Goal: Information Seeking & Learning: Learn about a topic

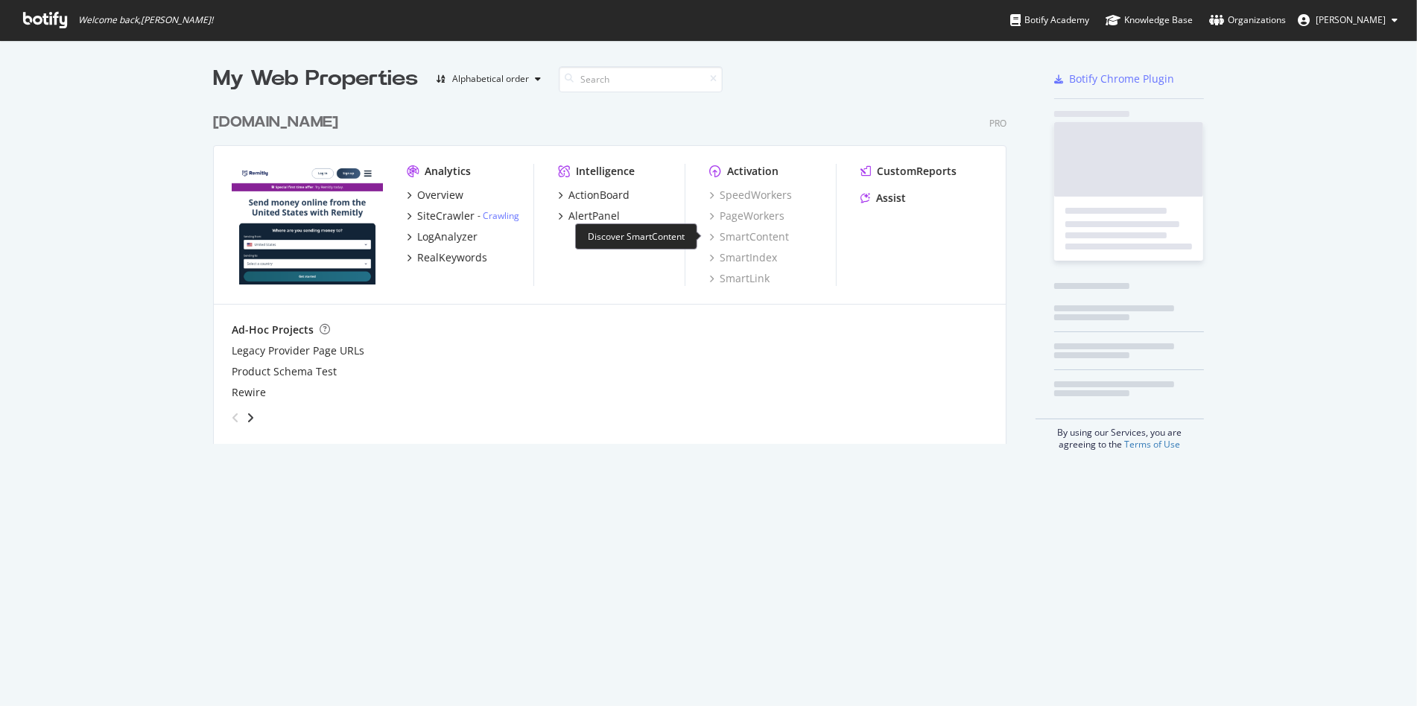
scroll to position [337, 793]
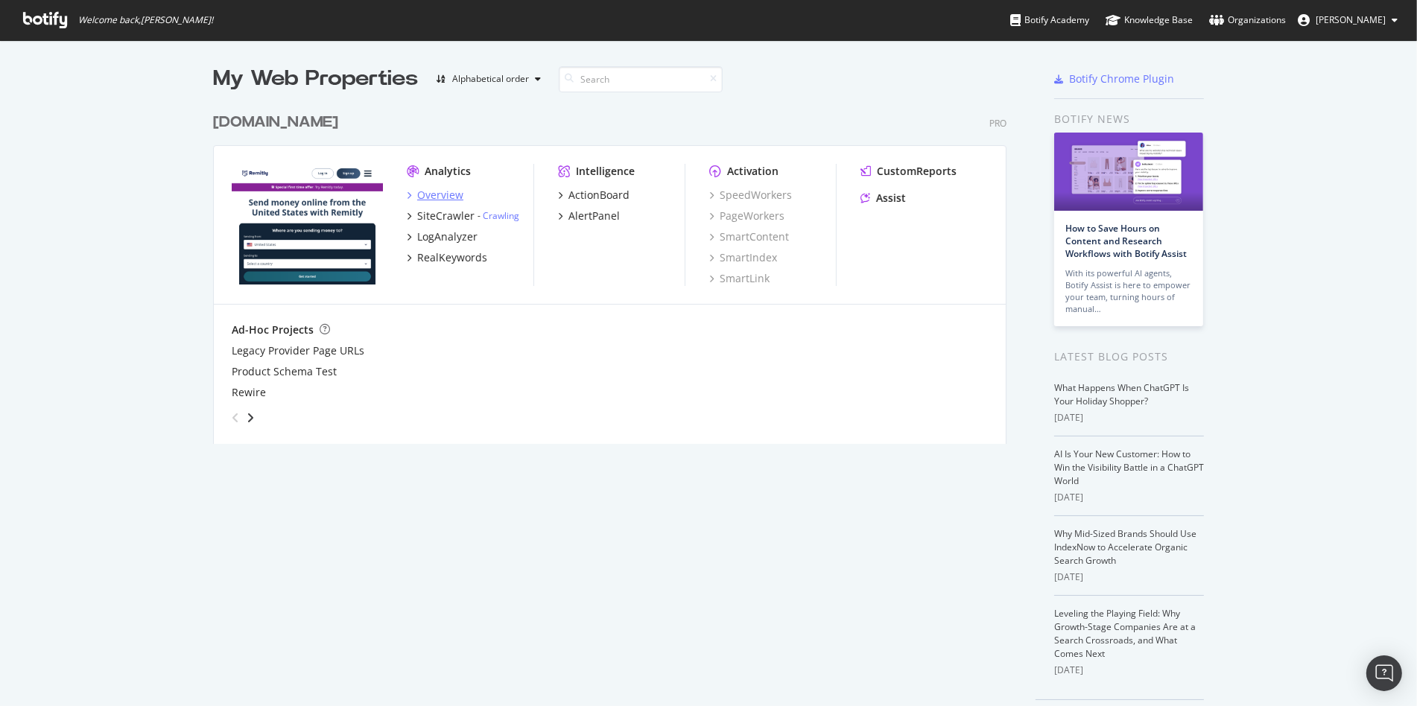
click at [427, 192] on div "Overview" at bounding box center [440, 195] width 46 height 15
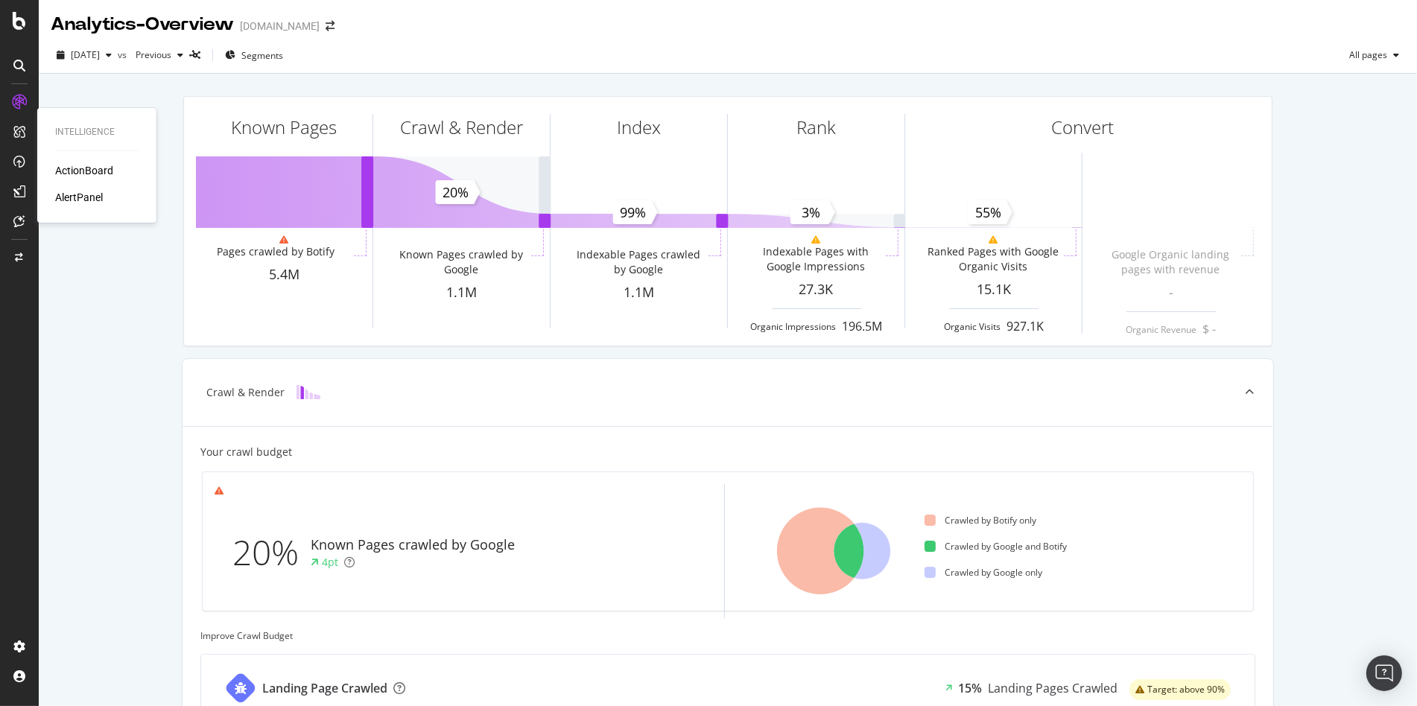
click at [56, 199] on div "AlertPanel" at bounding box center [79, 197] width 48 height 15
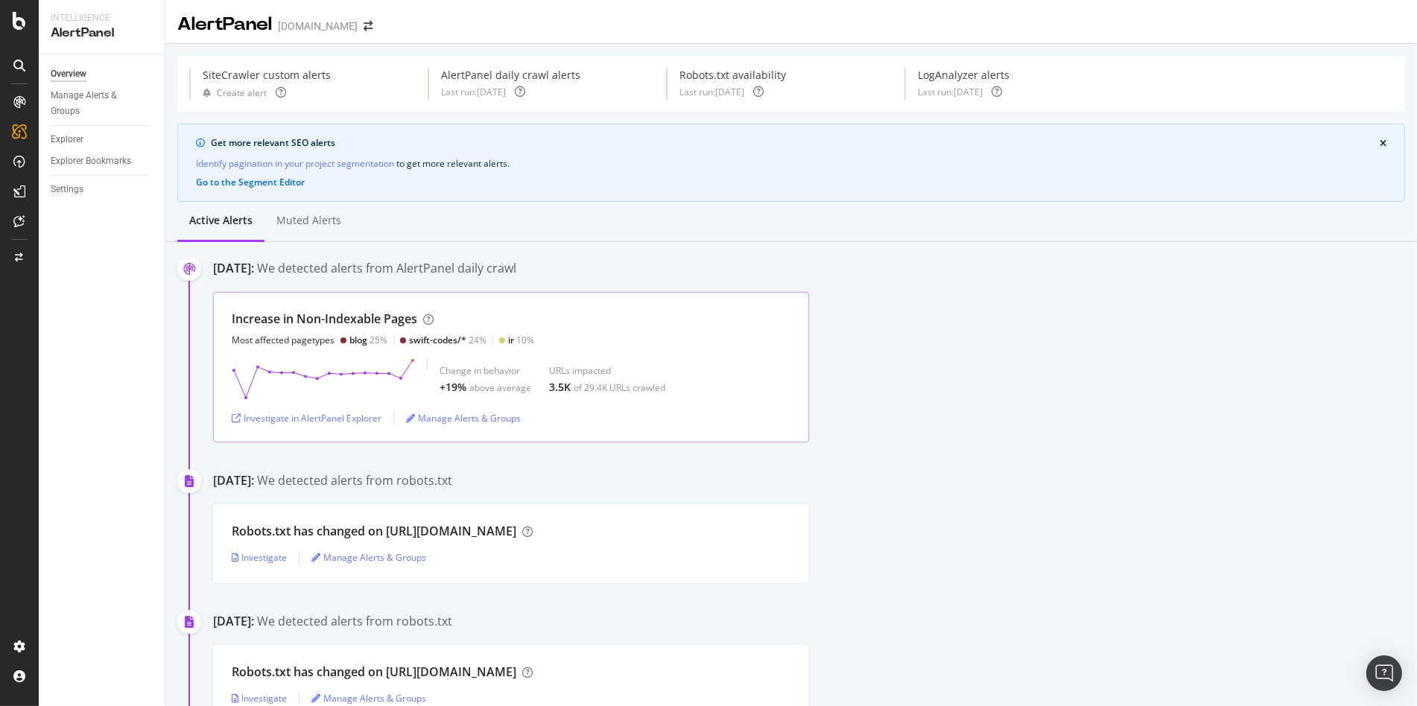
click at [302, 316] on div "Increase in Non-Indexable Pages" at bounding box center [325, 319] width 186 height 17
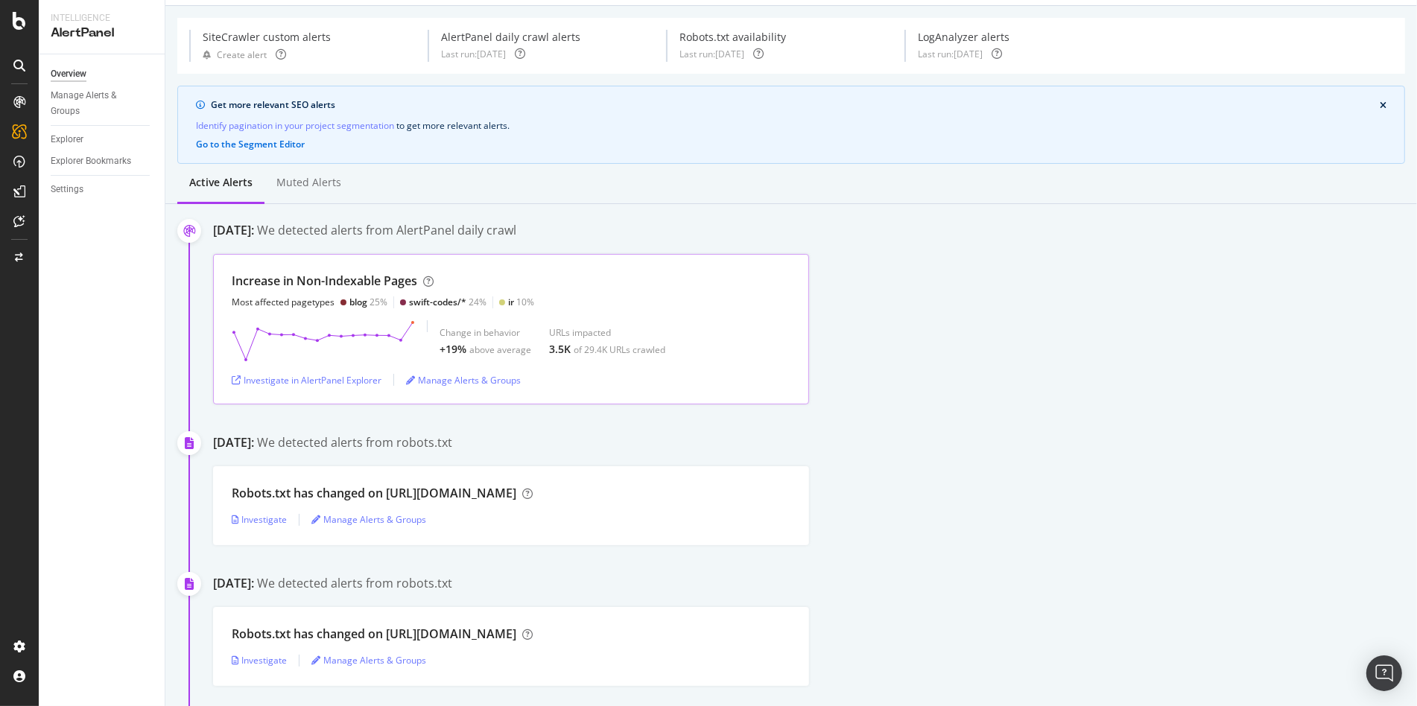
scroll to position [42, 0]
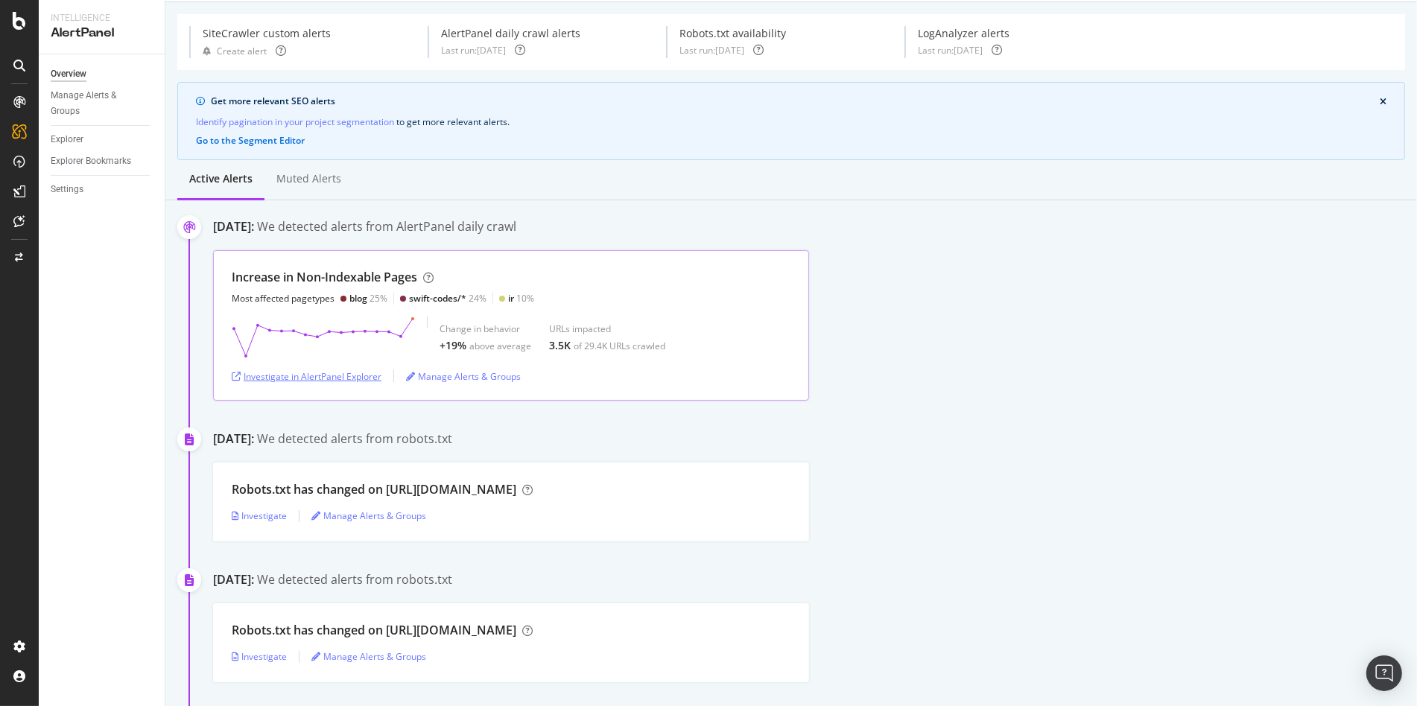
click at [374, 365] on div "Investigate in AlertPanel Explorer" at bounding box center [307, 376] width 150 height 22
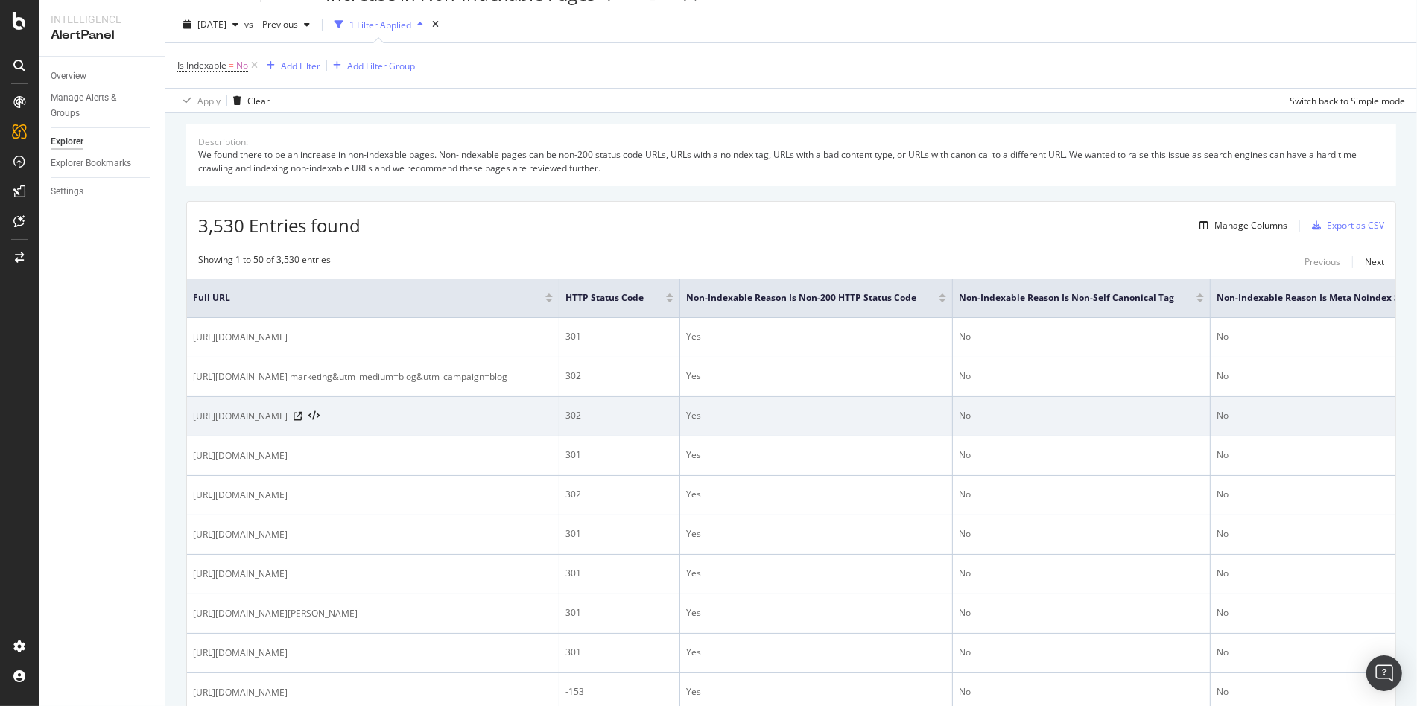
scroll to position [38, 0]
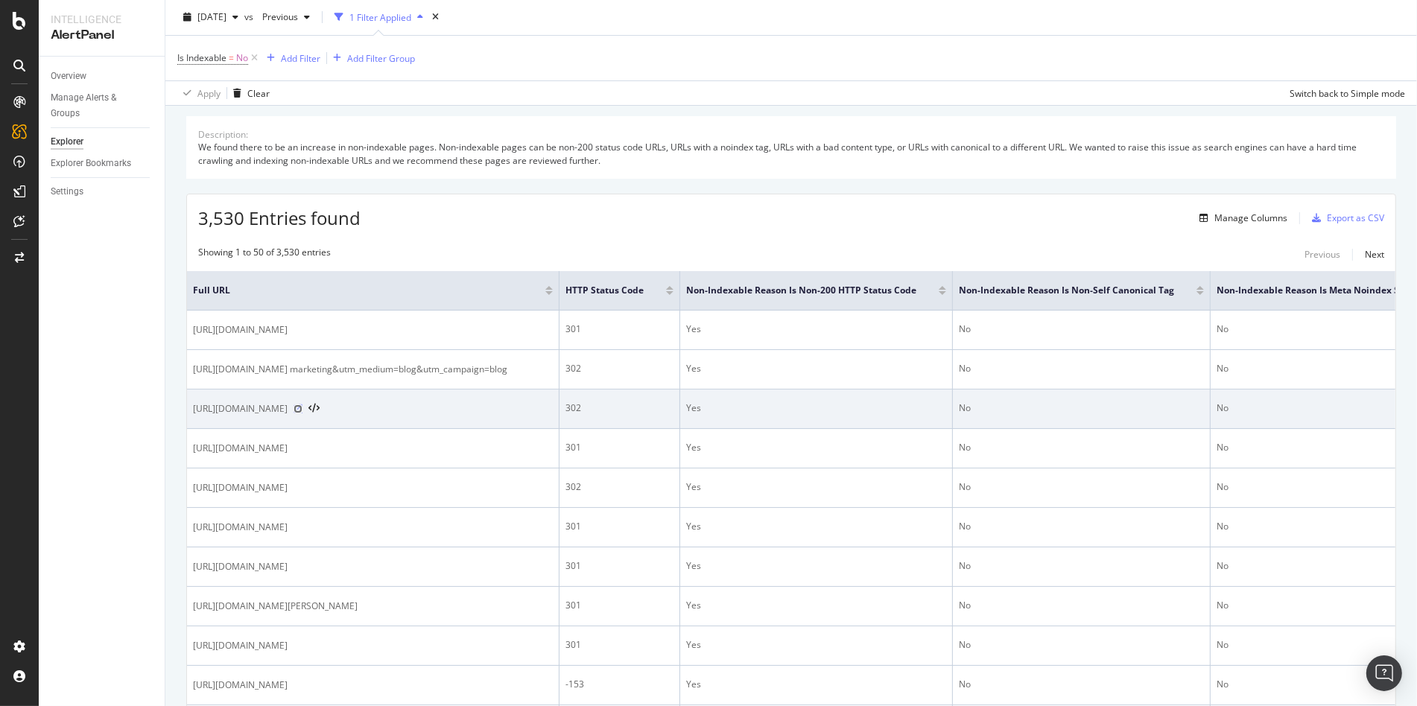
click at [302, 413] on icon at bounding box center [298, 409] width 9 height 9
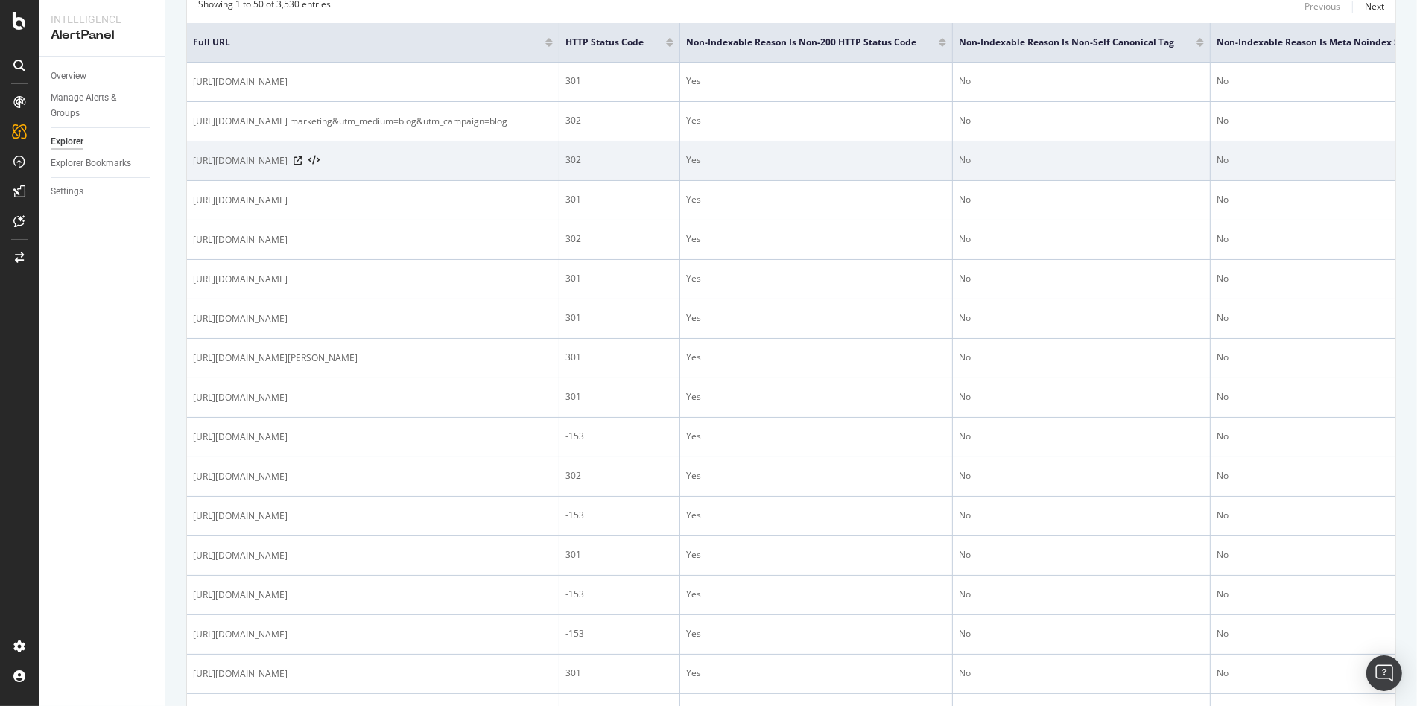
scroll to position [287, 0]
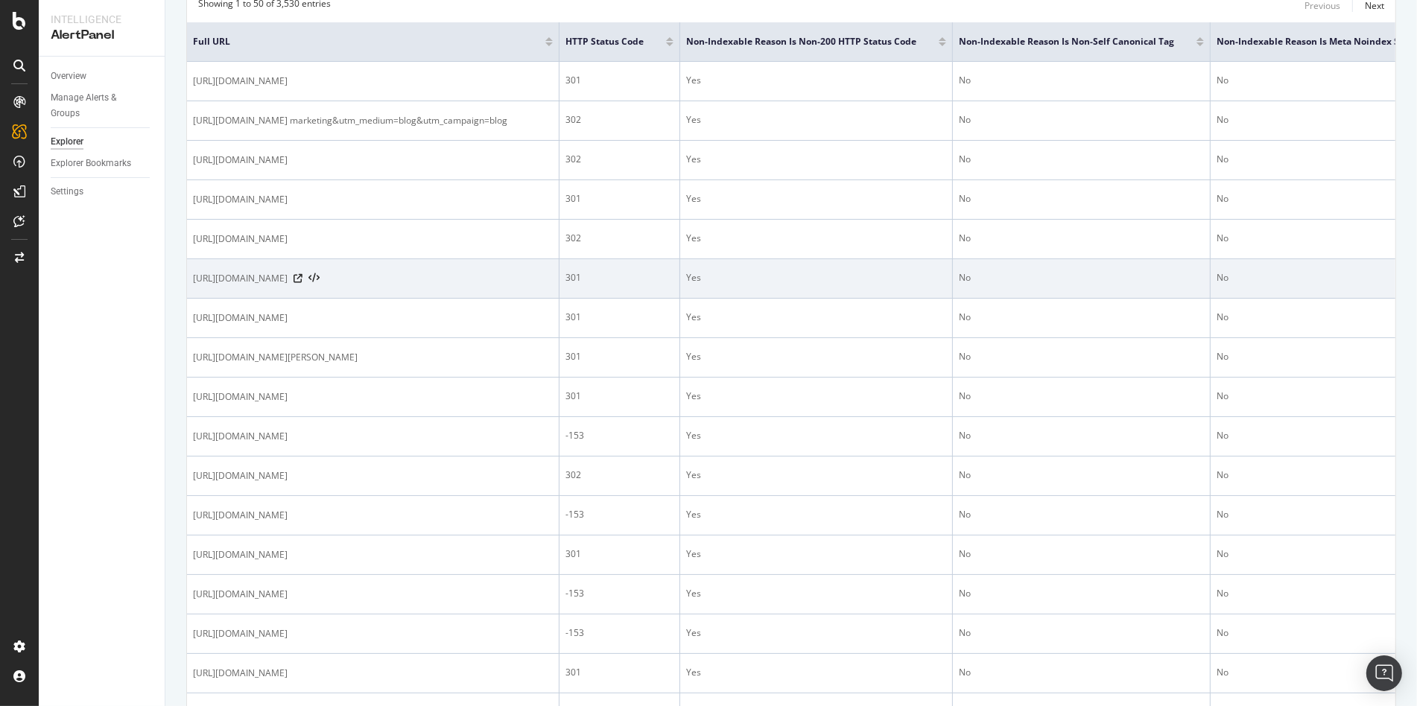
click at [526, 286] on div "https://blog.remitly.com/lifestyle-culture/nationaldishes-fish-and-chips-fascin…" at bounding box center [373, 278] width 360 height 15
click at [302, 283] on icon at bounding box center [298, 278] width 9 height 9
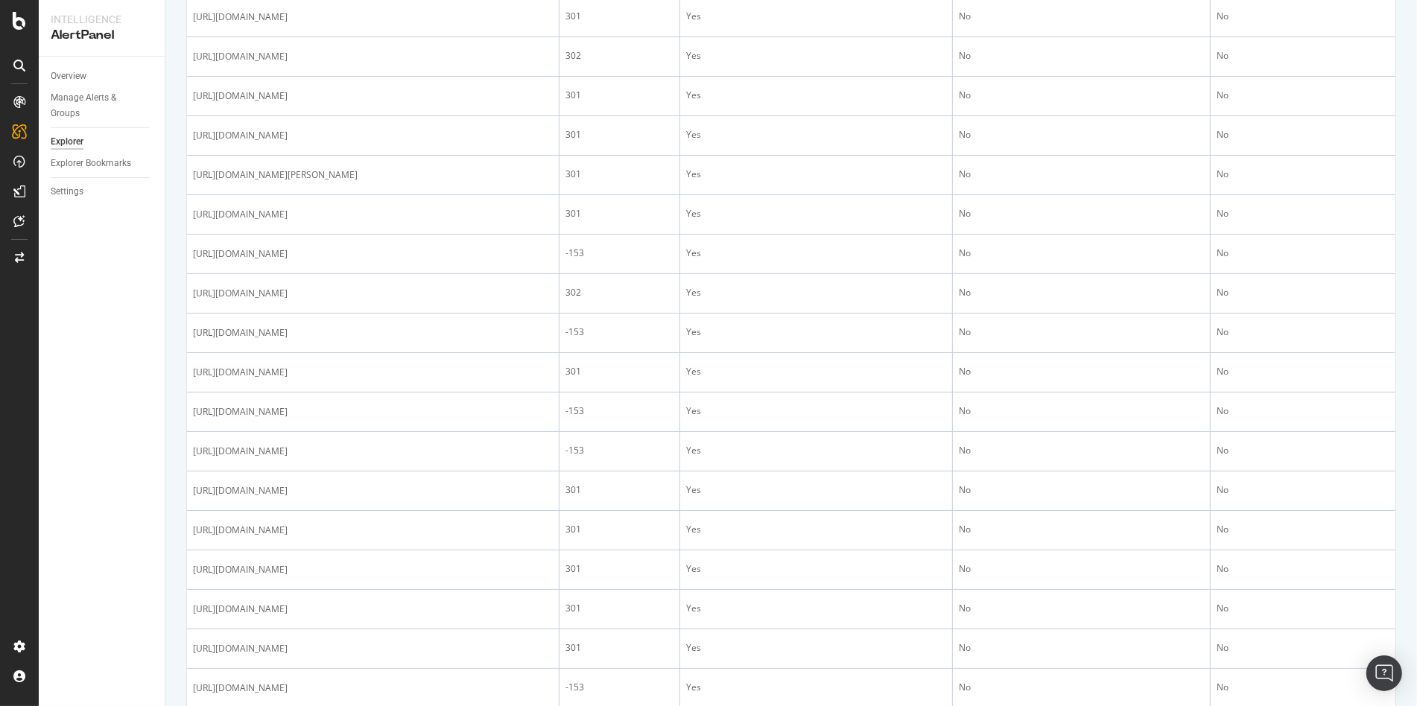
scroll to position [0, 0]
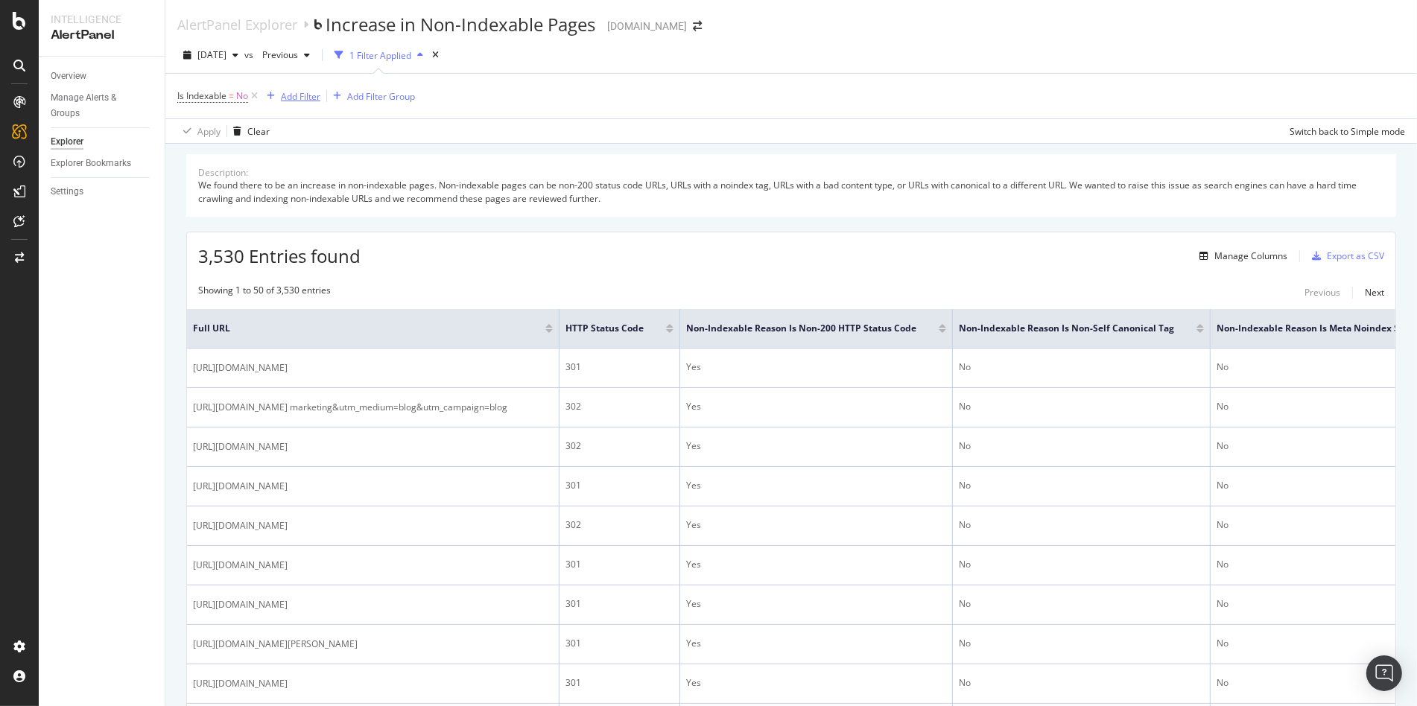
click at [310, 97] on div "Add Filter" at bounding box center [300, 96] width 39 height 13
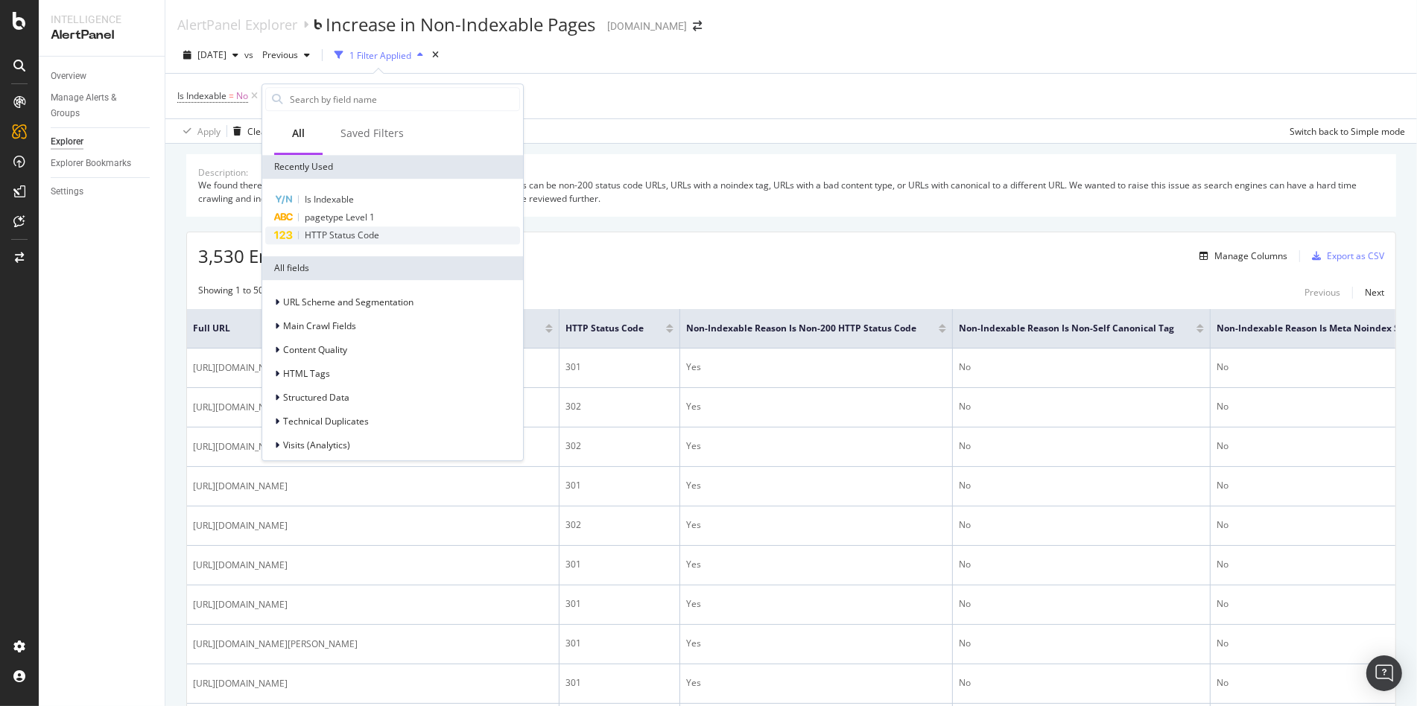
click at [332, 234] on span "HTTP Status Code" at bounding box center [342, 235] width 75 height 13
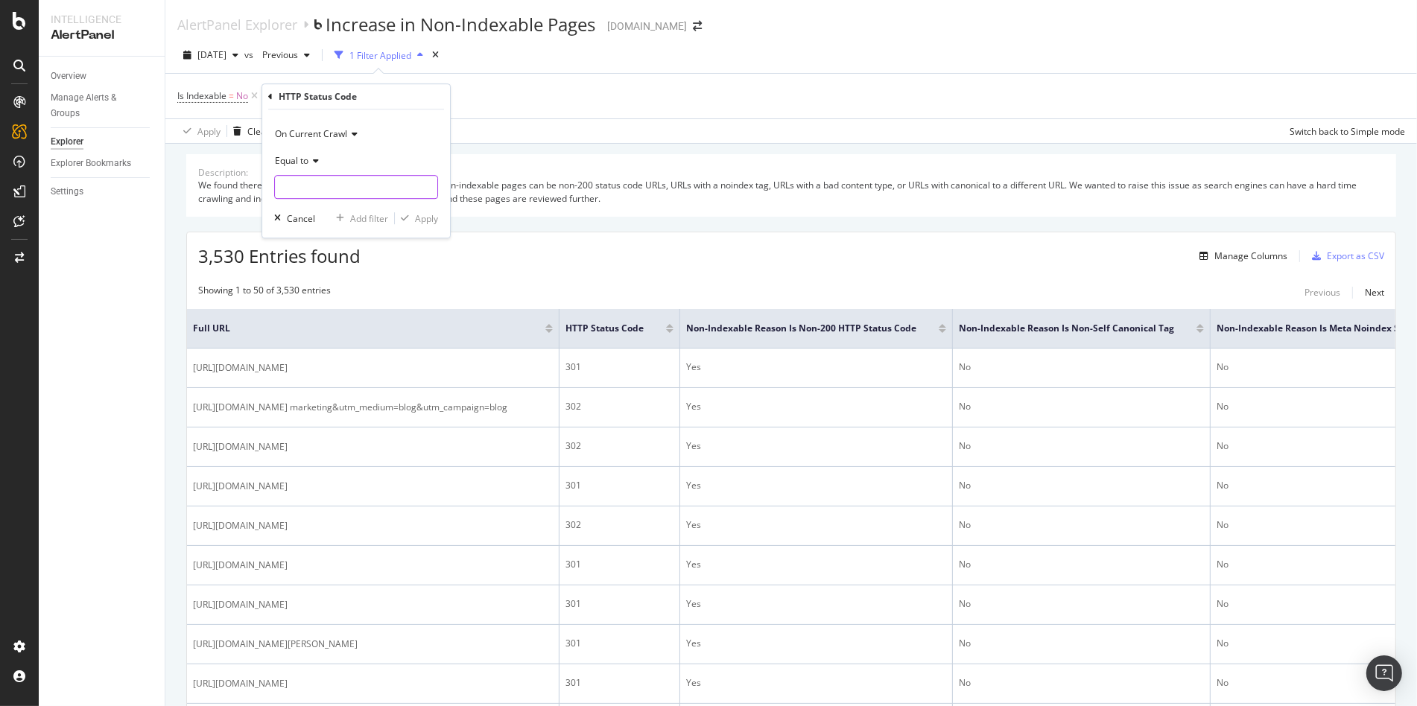
click at [322, 178] on input "number" at bounding box center [356, 187] width 164 height 24
click at [326, 203] on span "200" at bounding box center [331, 206] width 104 height 13
type input "200"
click at [428, 218] on div "Apply" at bounding box center [426, 218] width 23 height 13
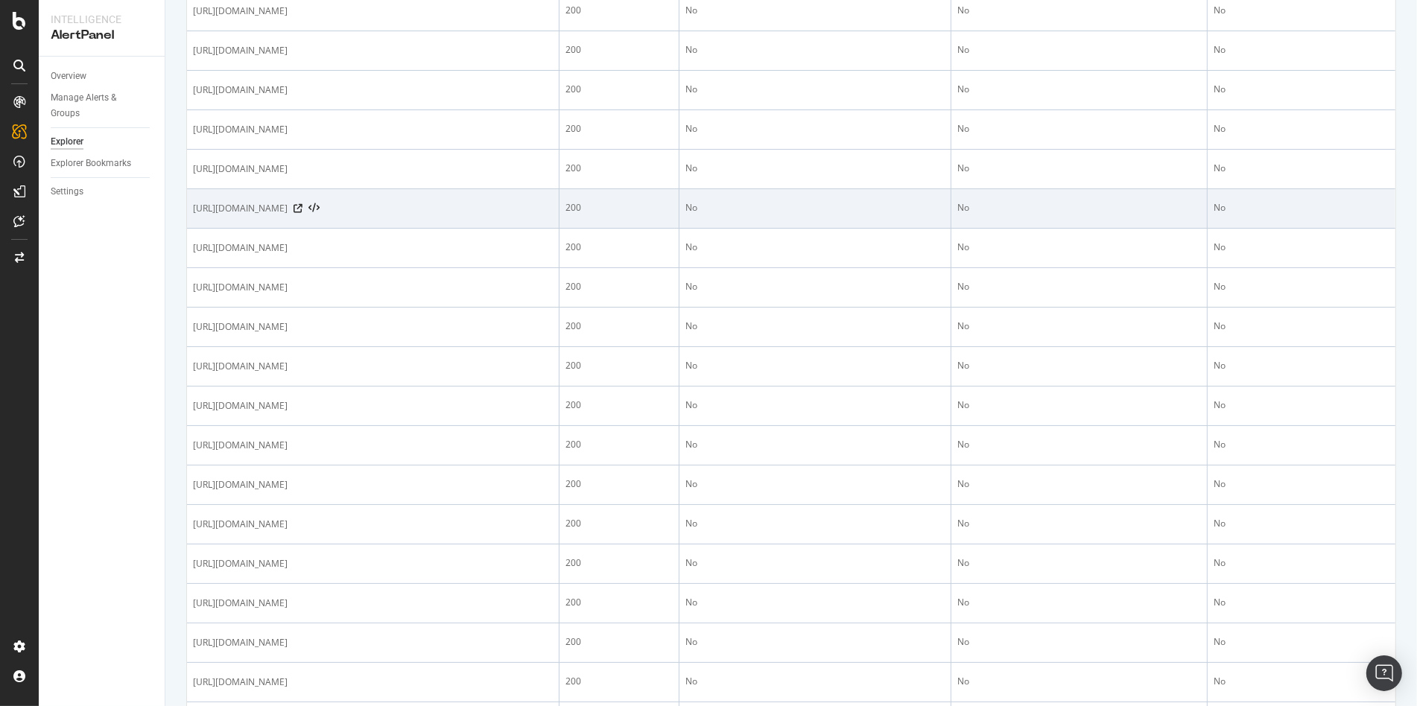
scroll to position [1782, 0]
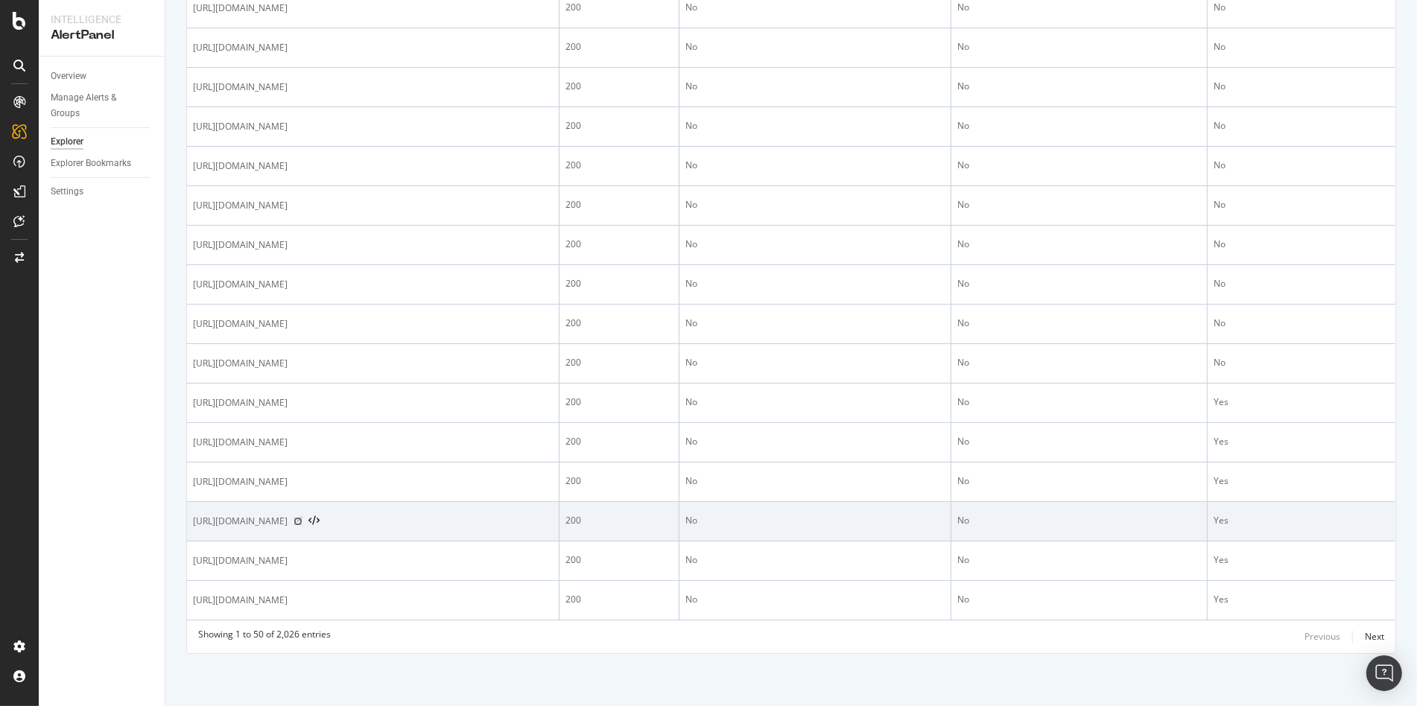
click at [302, 517] on icon at bounding box center [298, 521] width 9 height 9
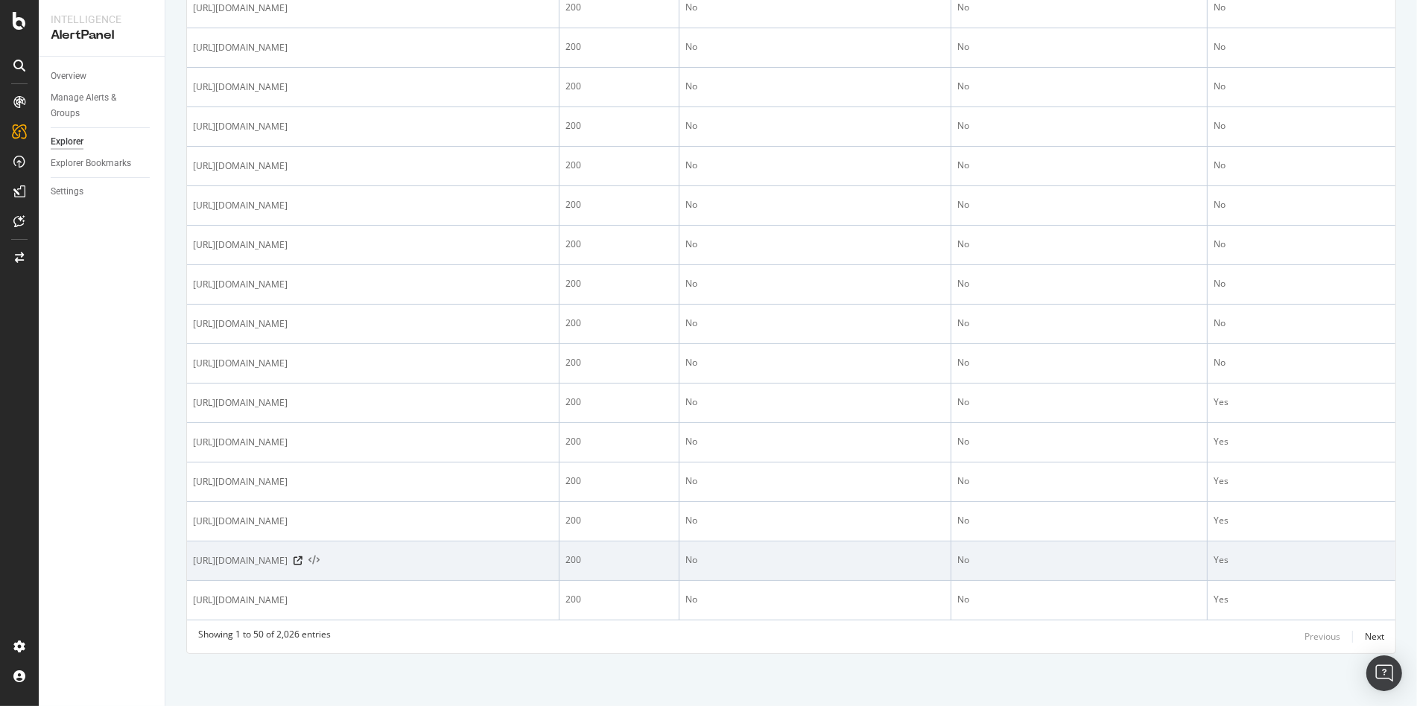
click at [320, 556] on icon at bounding box center [313, 561] width 11 height 10
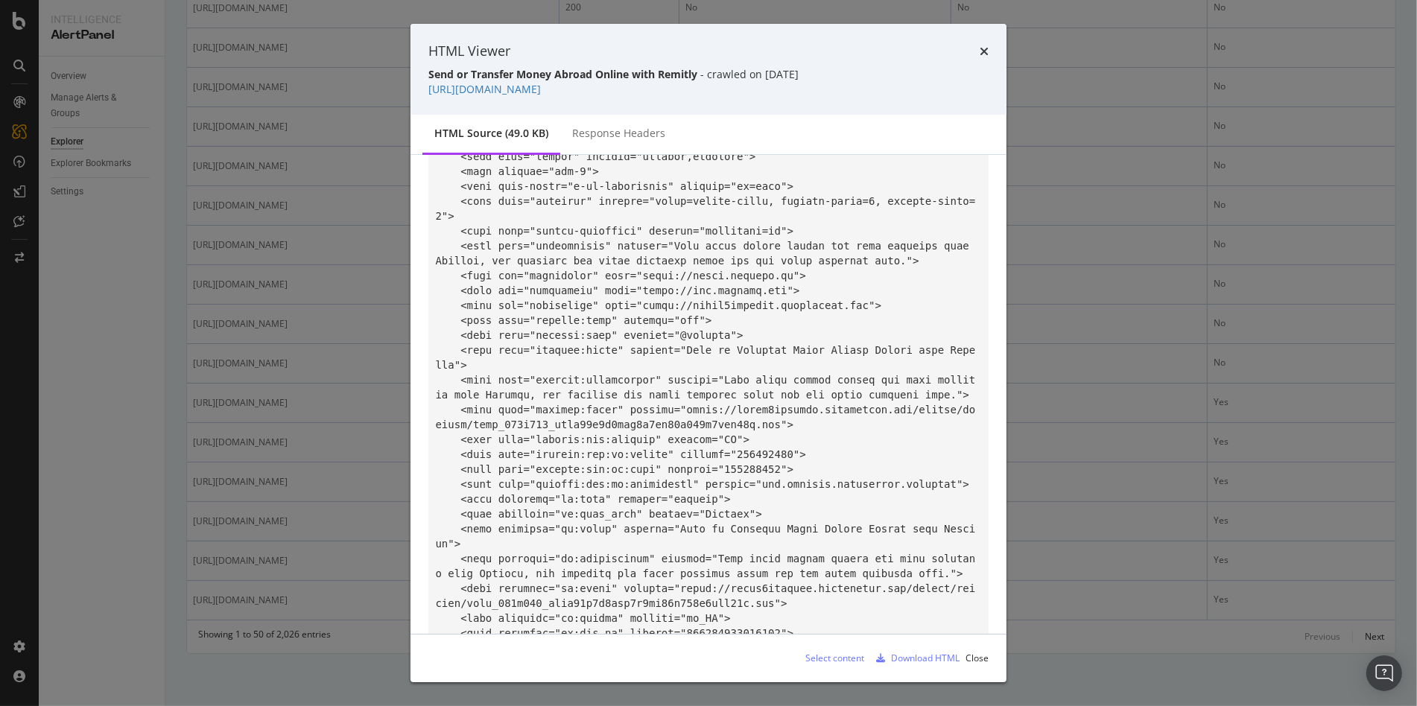
scroll to position [48, 0]
click at [650, 119] on div "Response Headers" at bounding box center [618, 134] width 117 height 41
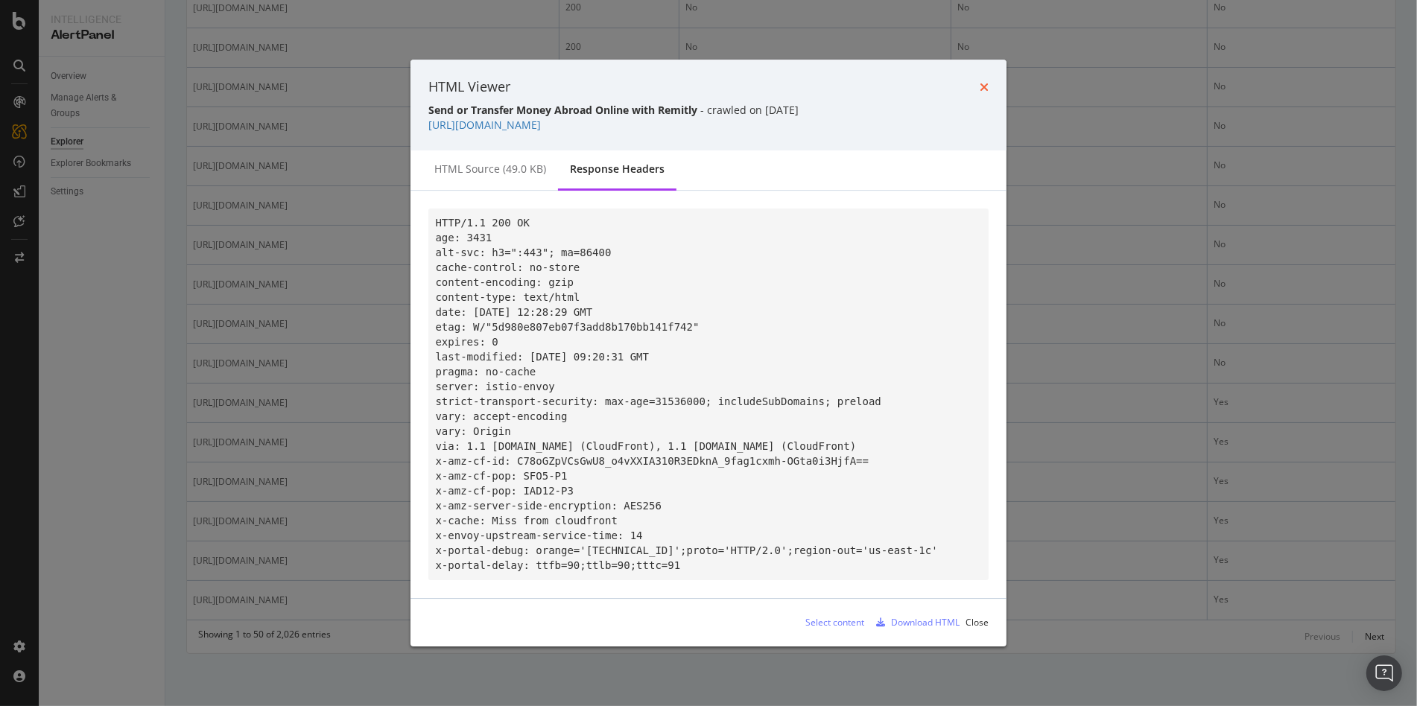
click at [987, 81] on icon "times" at bounding box center [984, 87] width 9 height 12
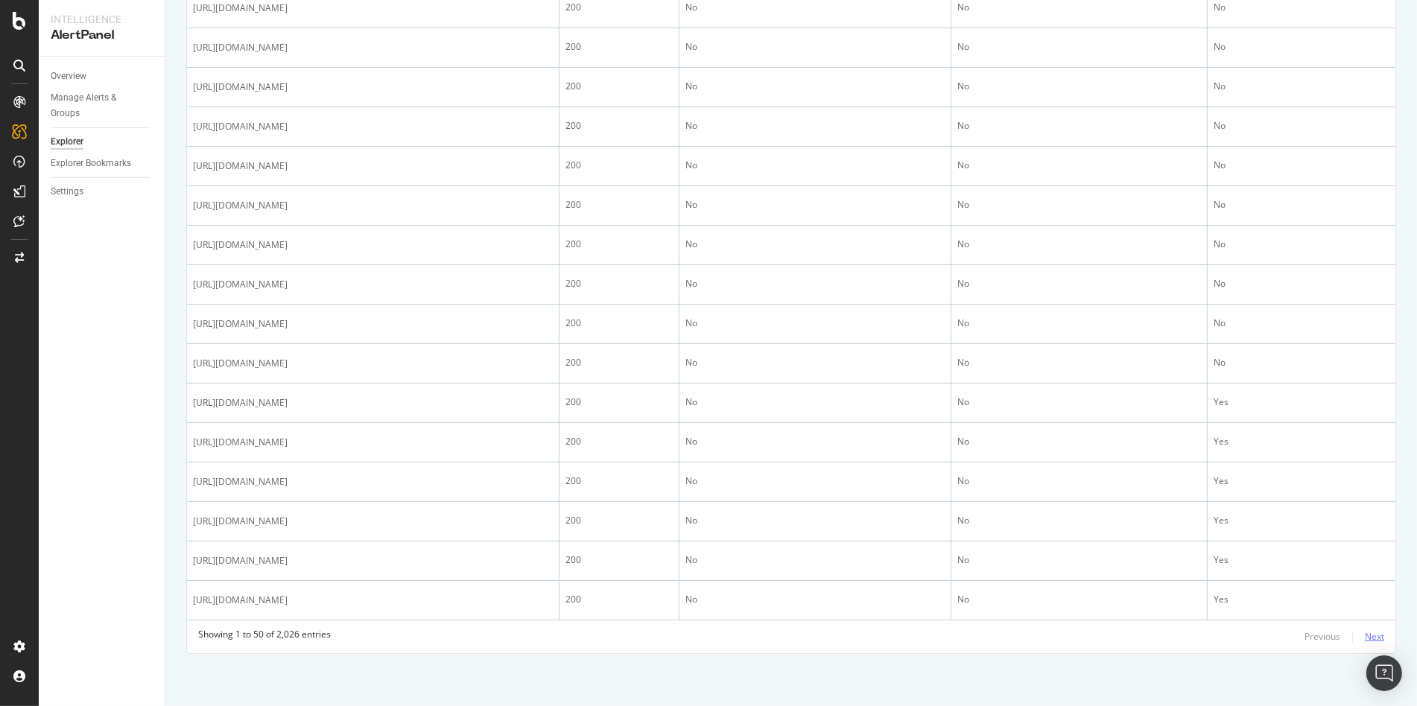
click at [1365, 635] on div "Next" at bounding box center [1374, 636] width 19 height 13
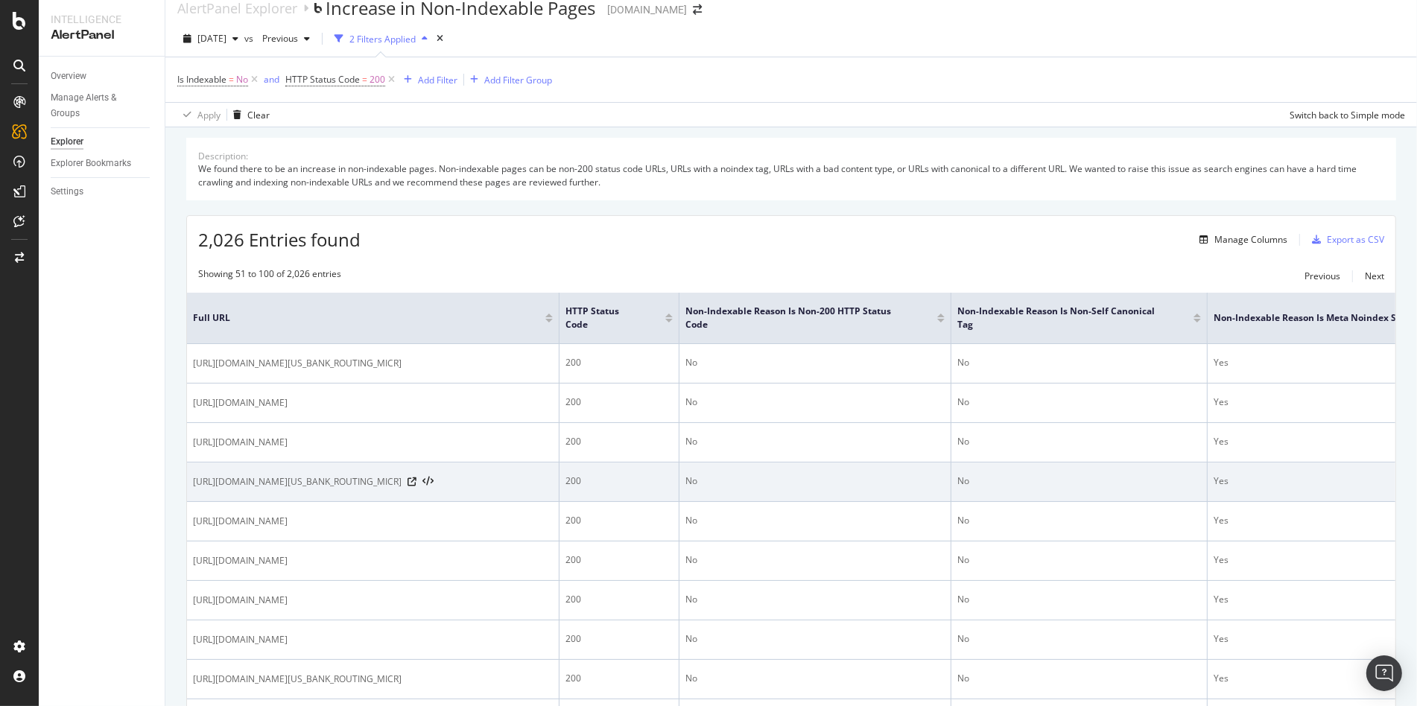
scroll to position [24, 0]
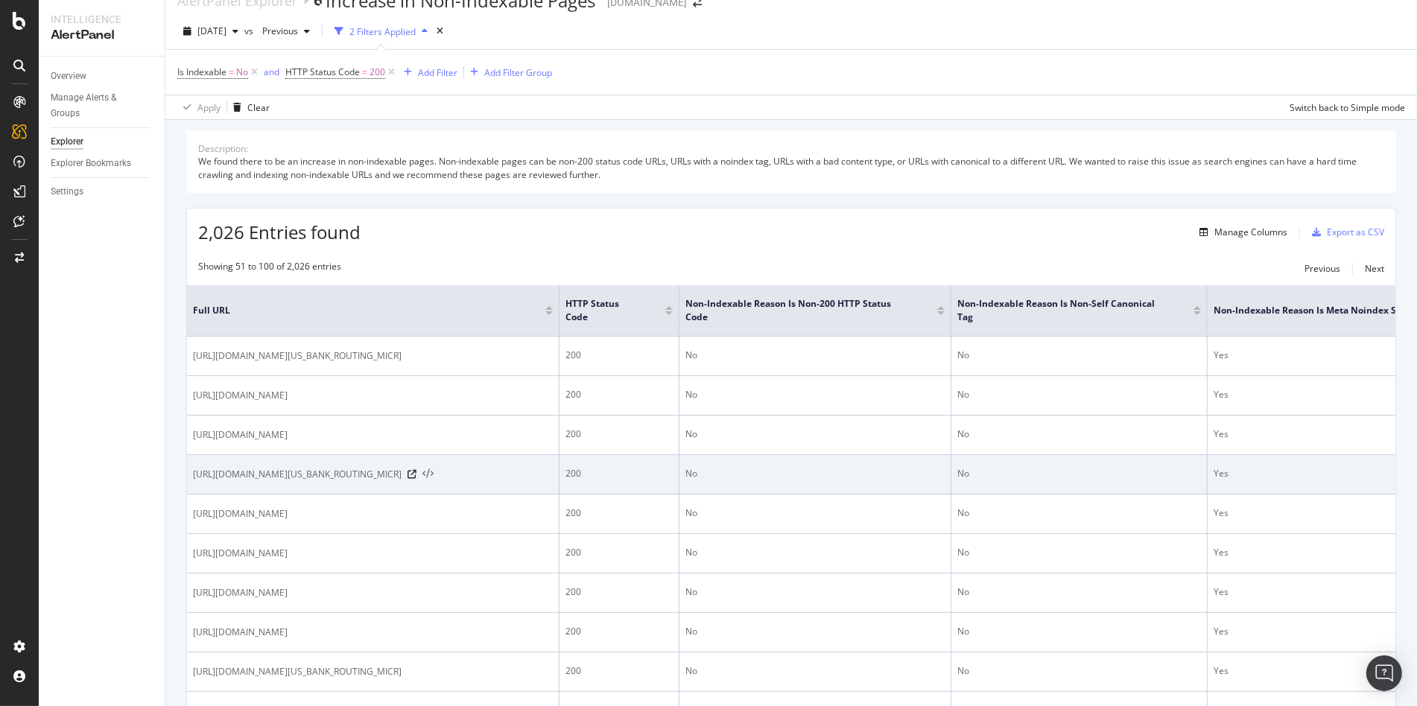
click at [434, 480] on icon at bounding box center [427, 474] width 11 height 10
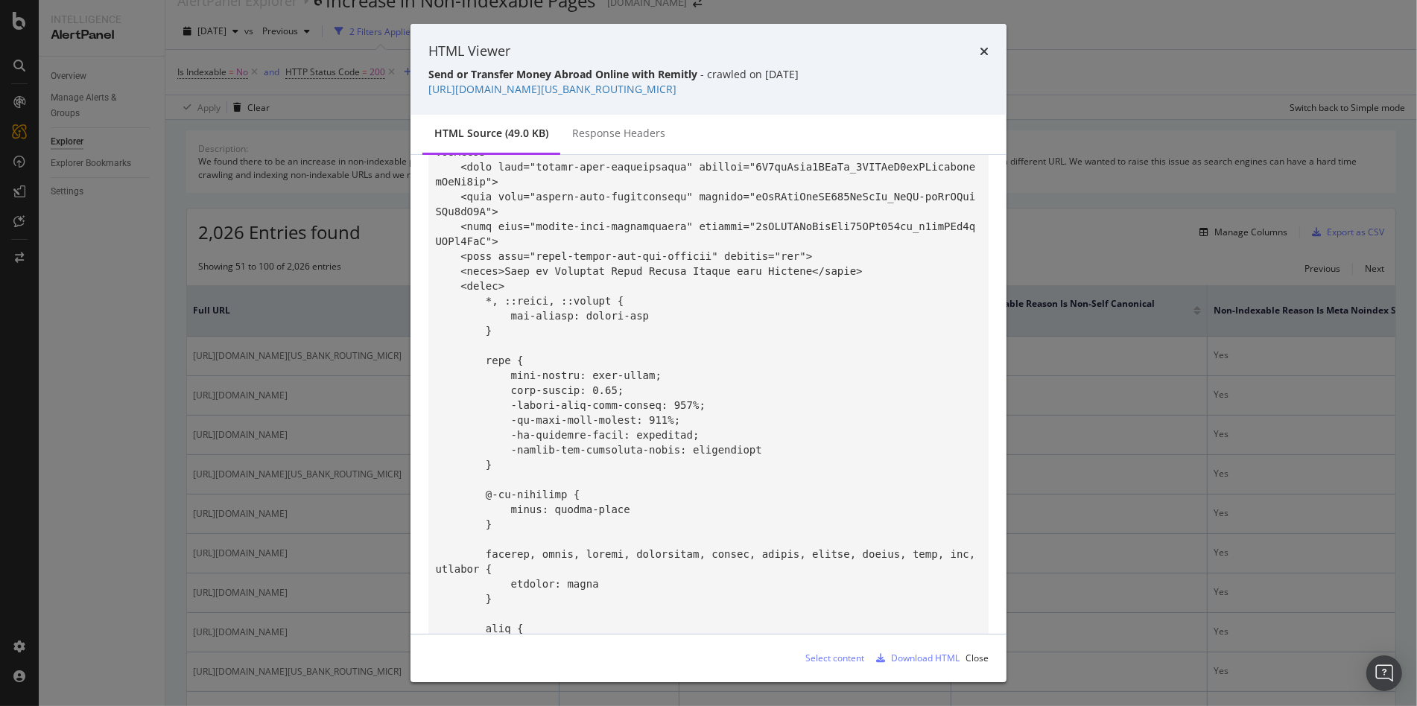
scroll to position [893, 0]
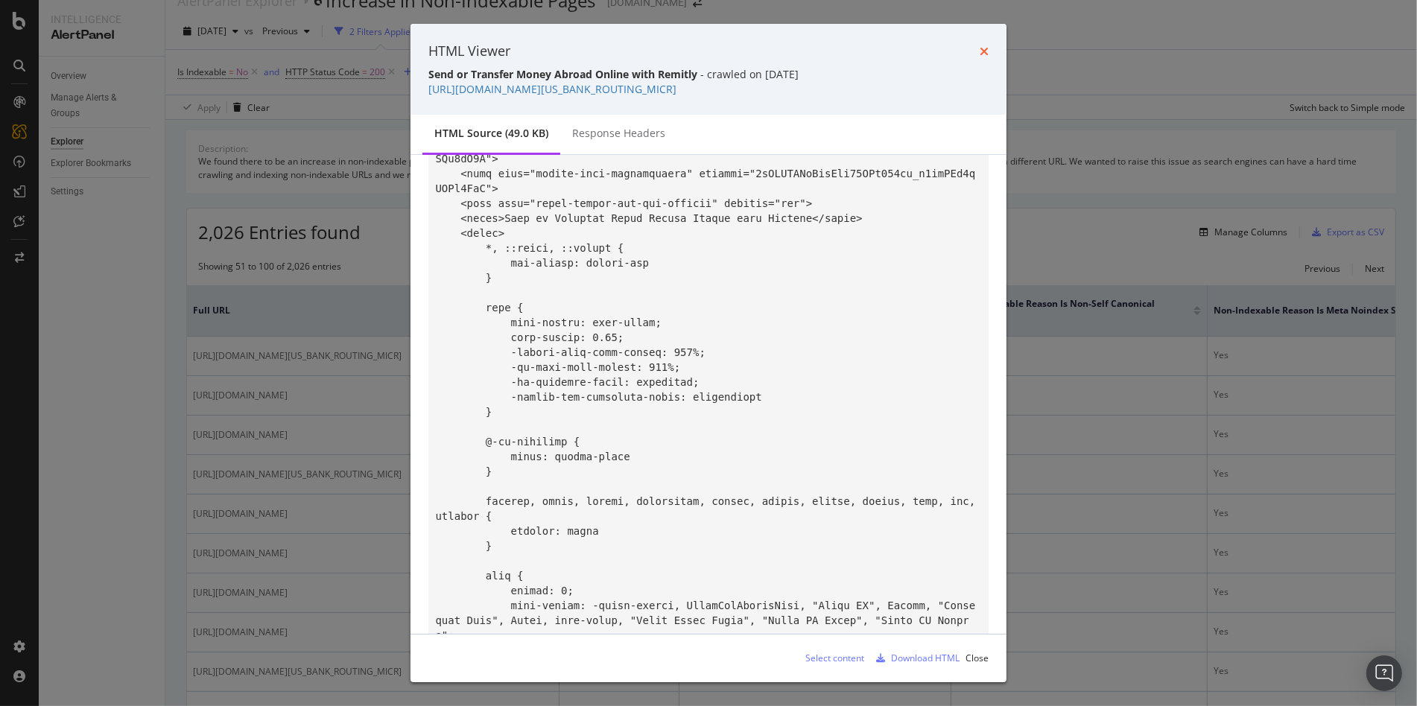
click at [987, 51] on icon "times" at bounding box center [984, 51] width 9 height 12
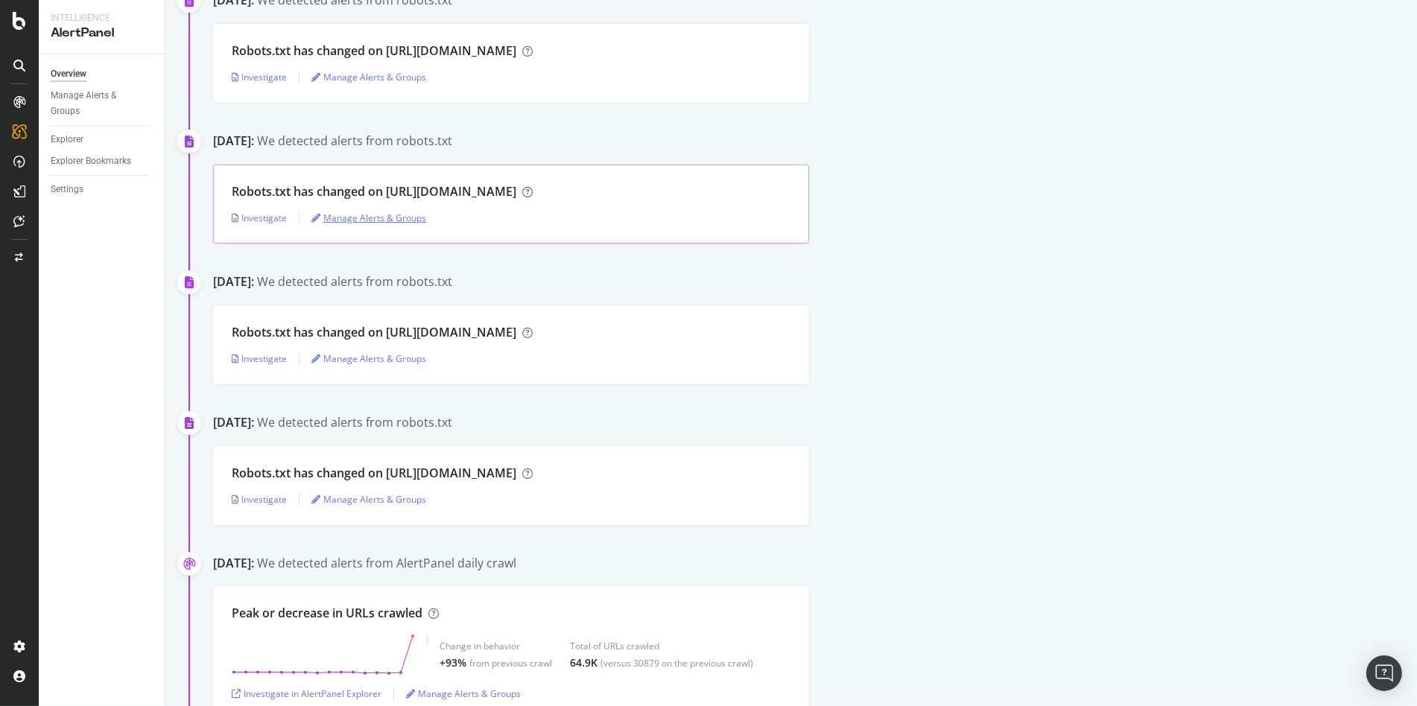
scroll to position [700, 0]
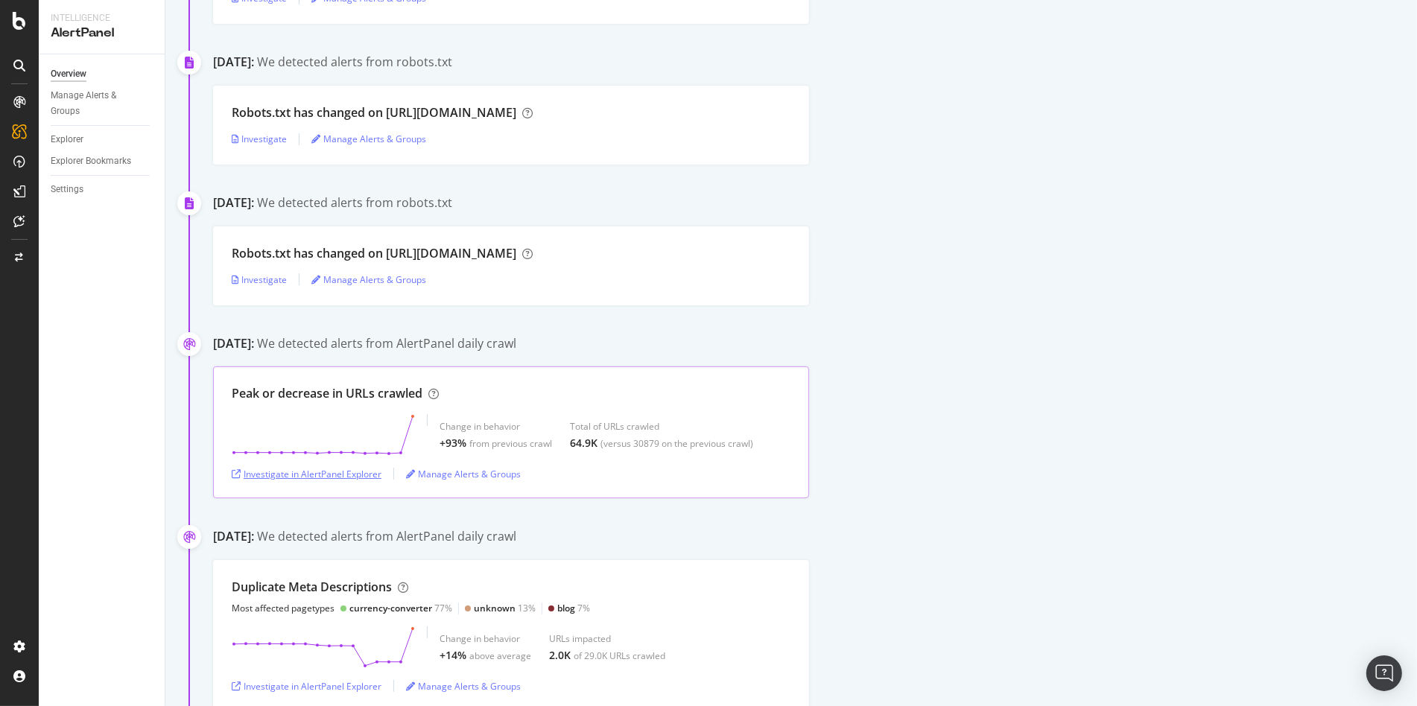
click at [316, 481] on div "Investigate in AlertPanel Explorer" at bounding box center [307, 474] width 150 height 22
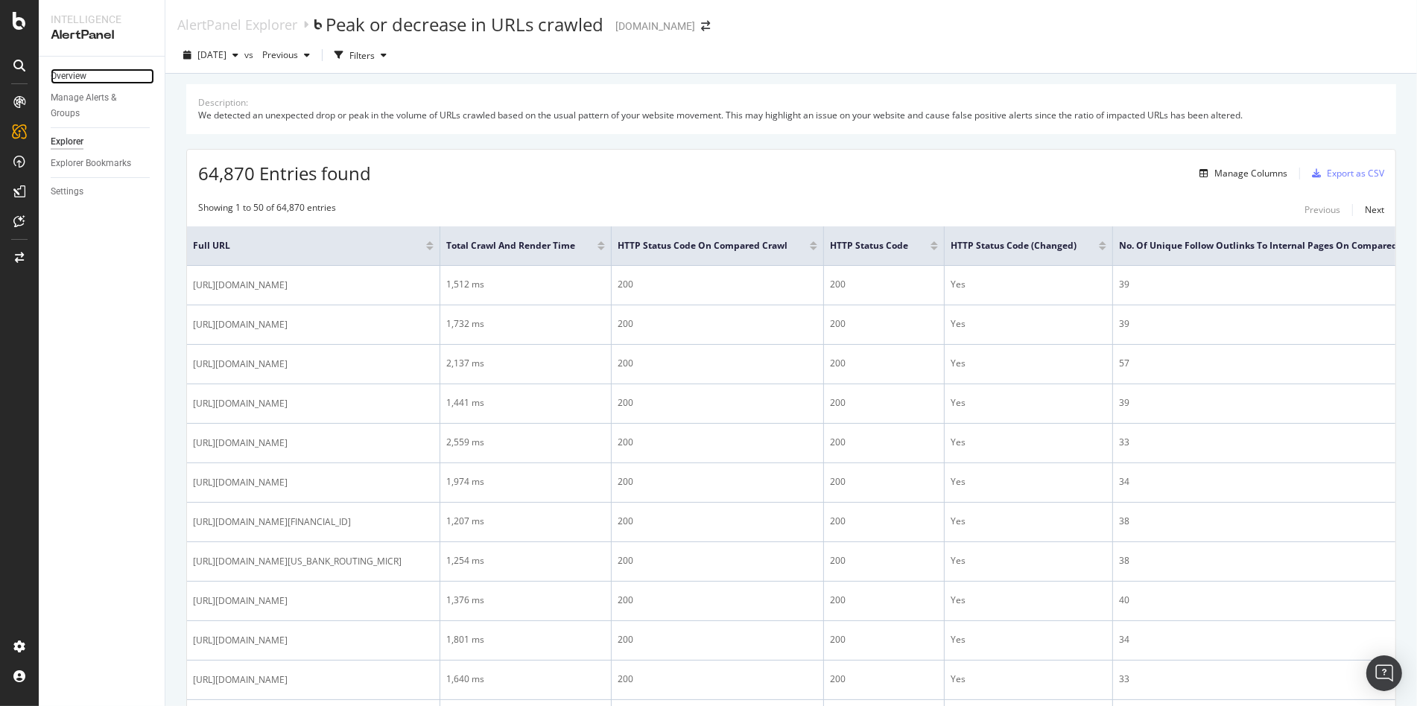
click at [88, 77] on link "Overview" at bounding box center [103, 77] width 104 height 16
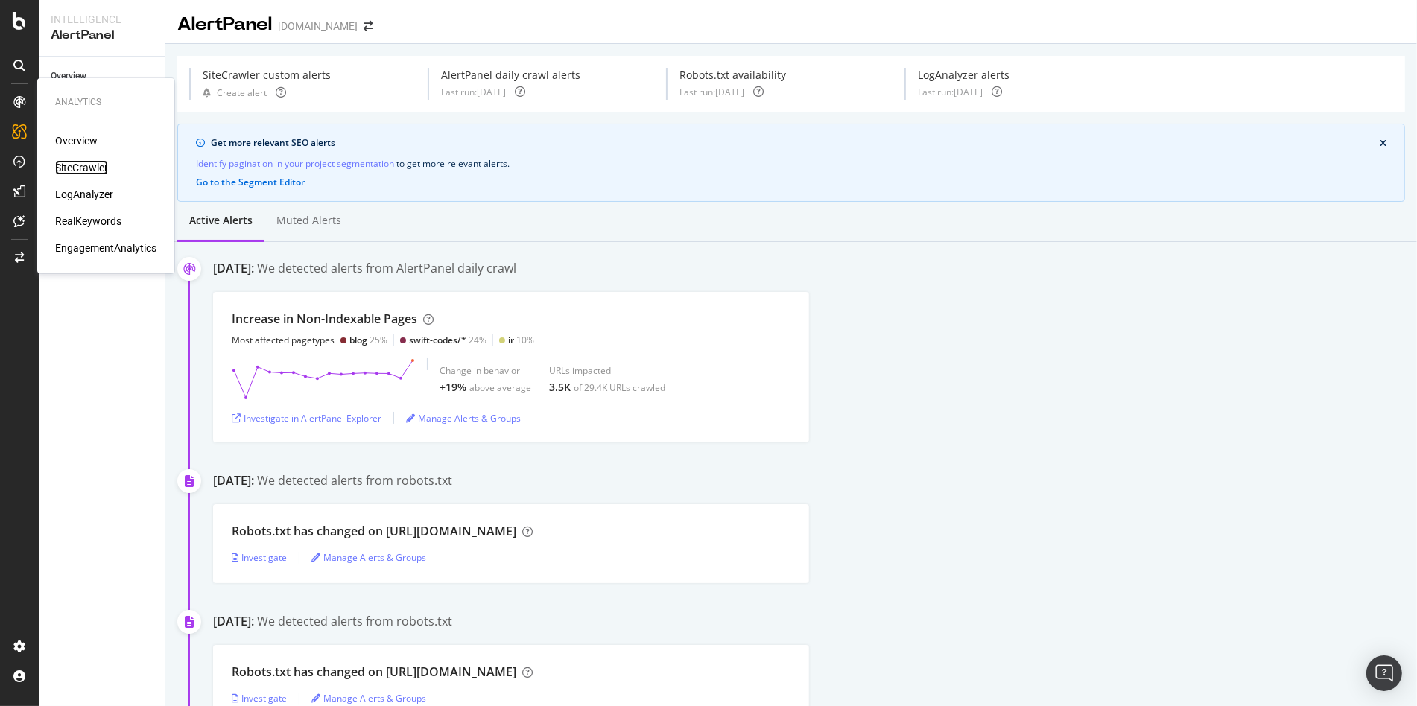
click at [64, 167] on div "SiteCrawler" at bounding box center [81, 167] width 53 height 15
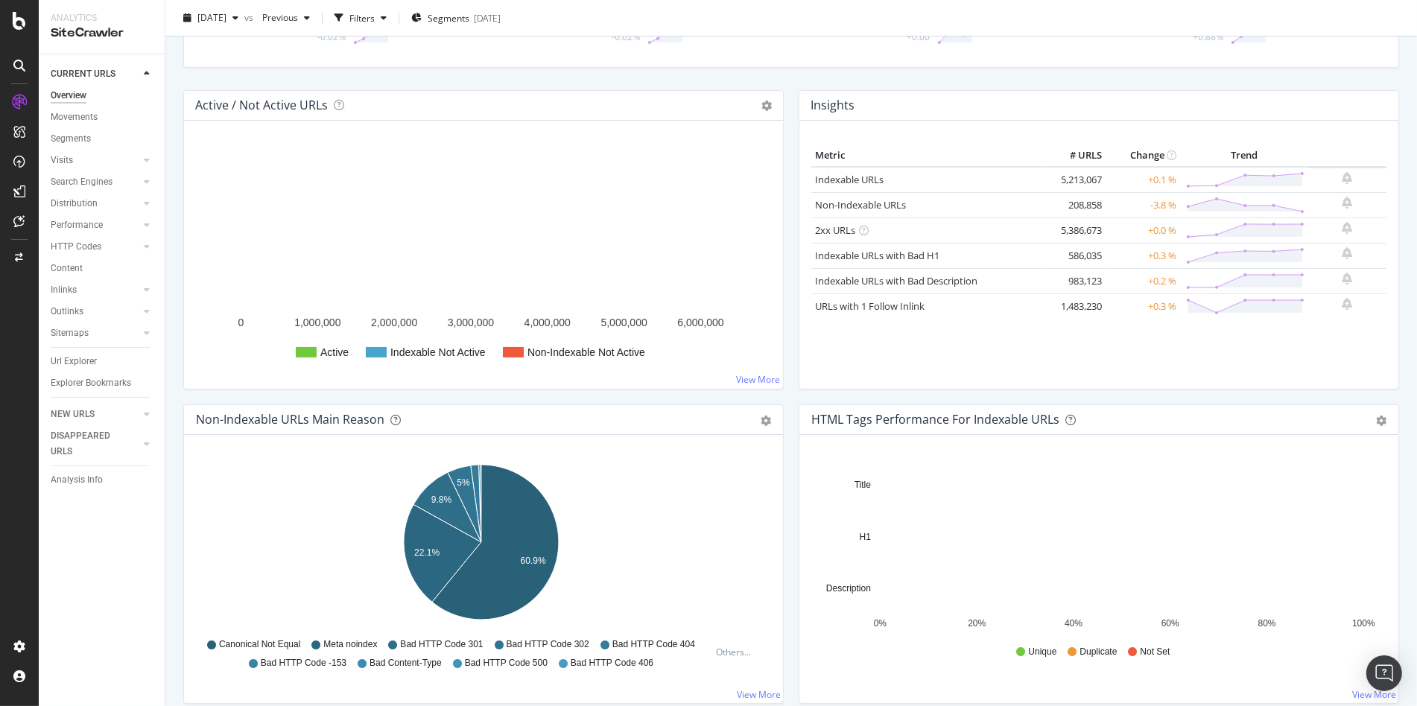
scroll to position [177, 0]
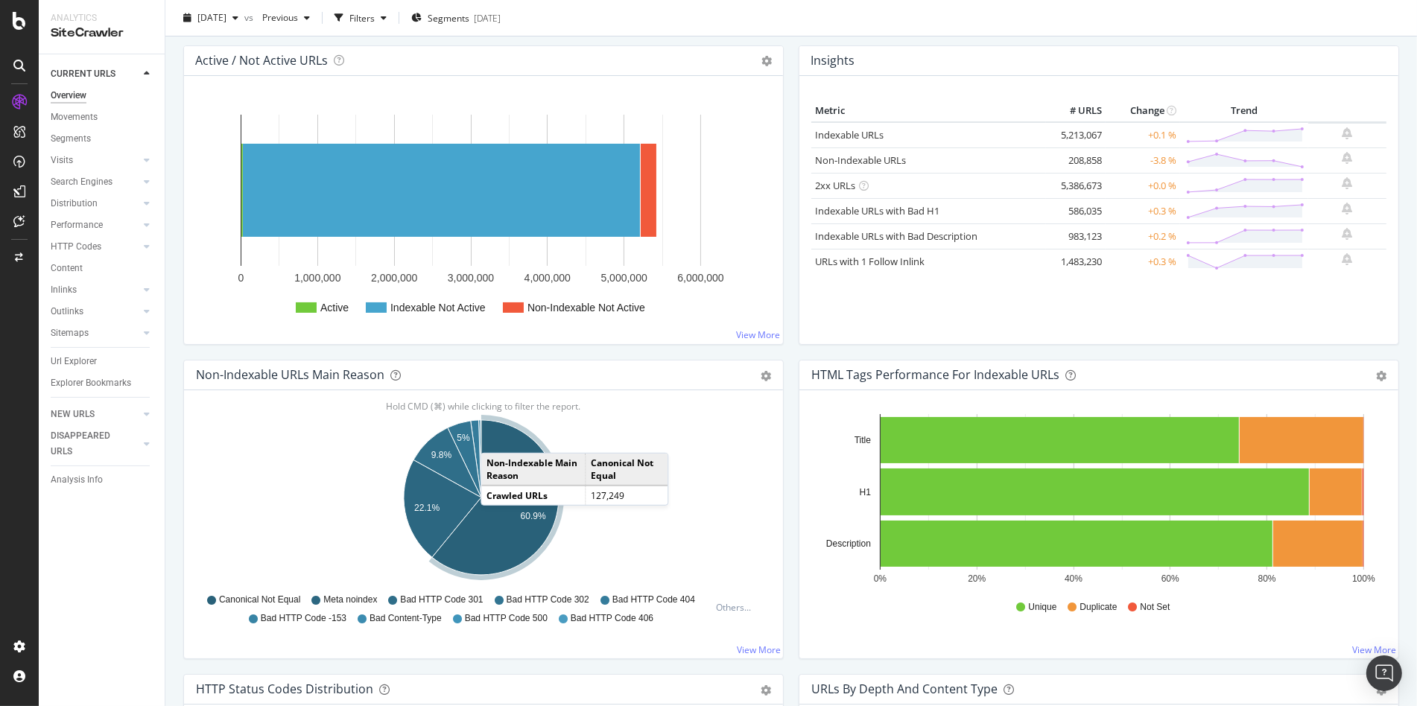
click at [495, 436] on icon "A chart." at bounding box center [495, 497] width 127 height 155
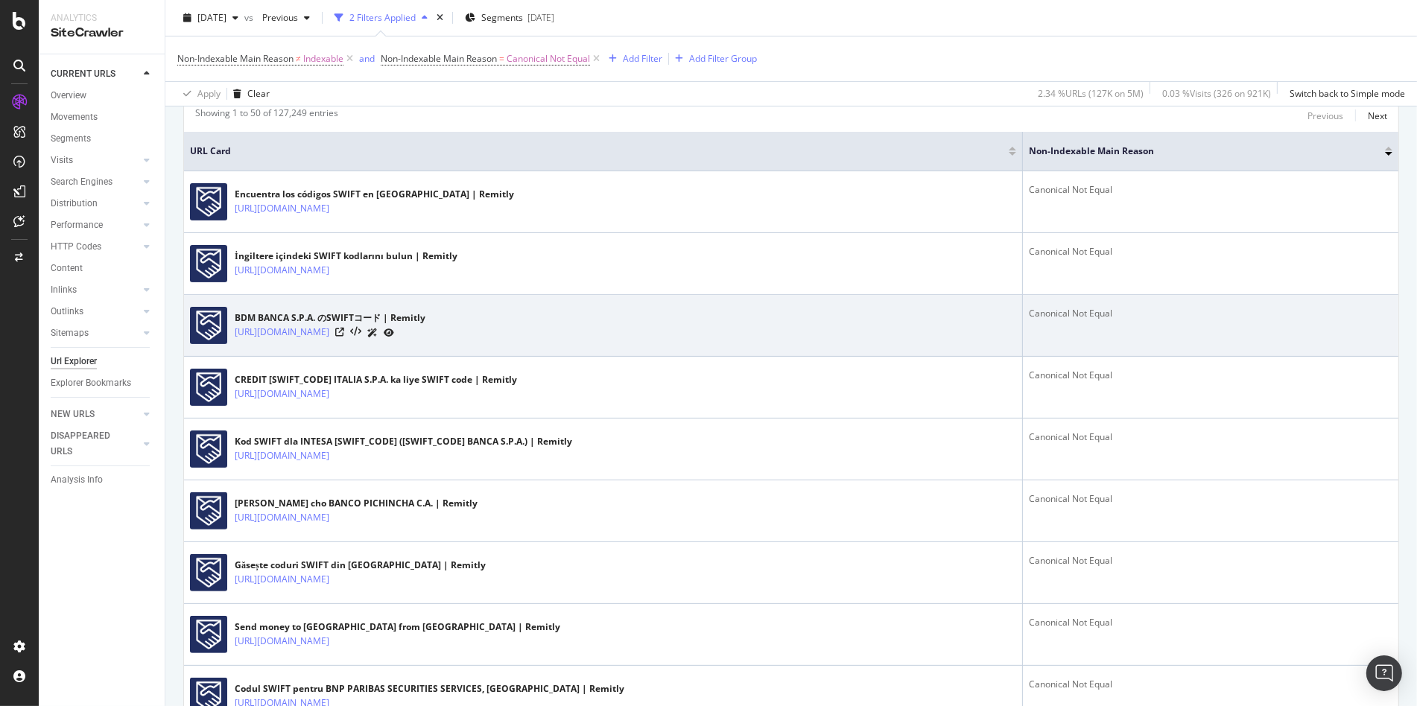
scroll to position [320, 0]
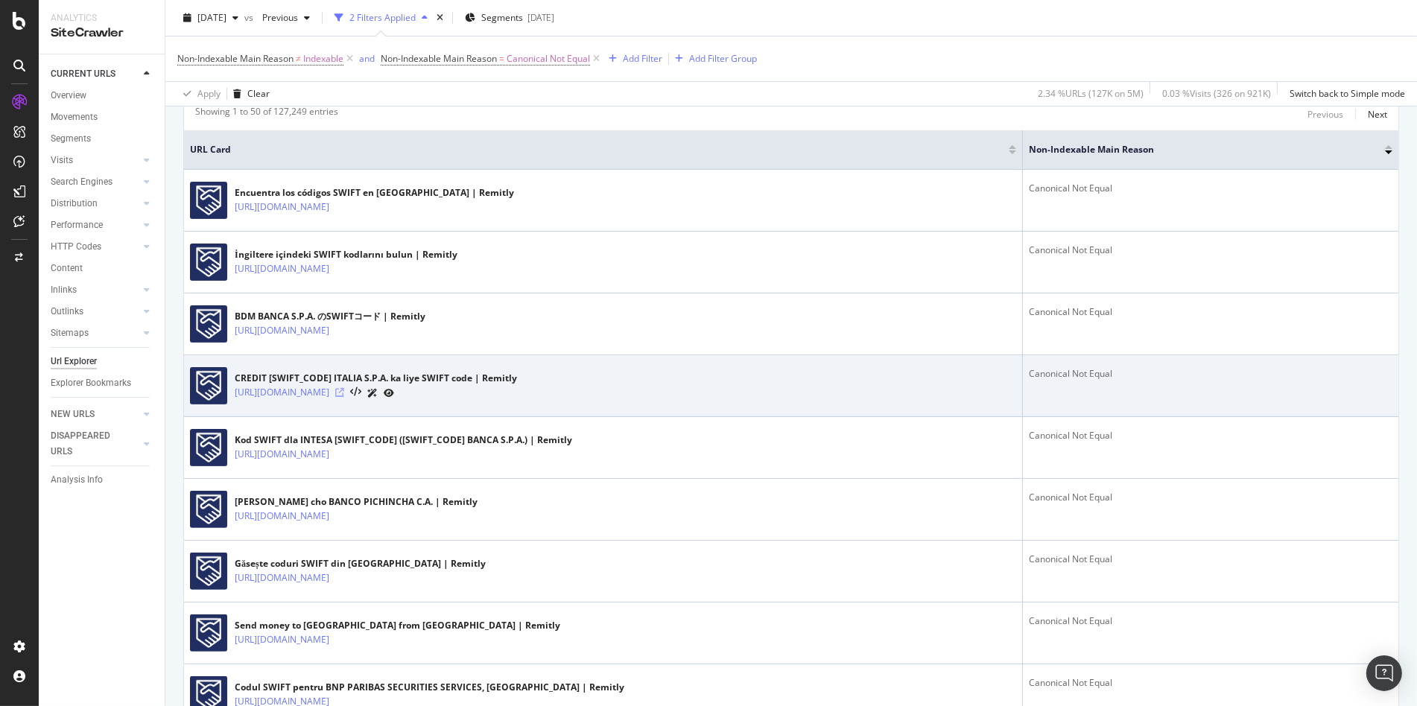
click at [344, 389] on icon at bounding box center [339, 392] width 9 height 9
